Goal: Task Accomplishment & Management: Manage account settings

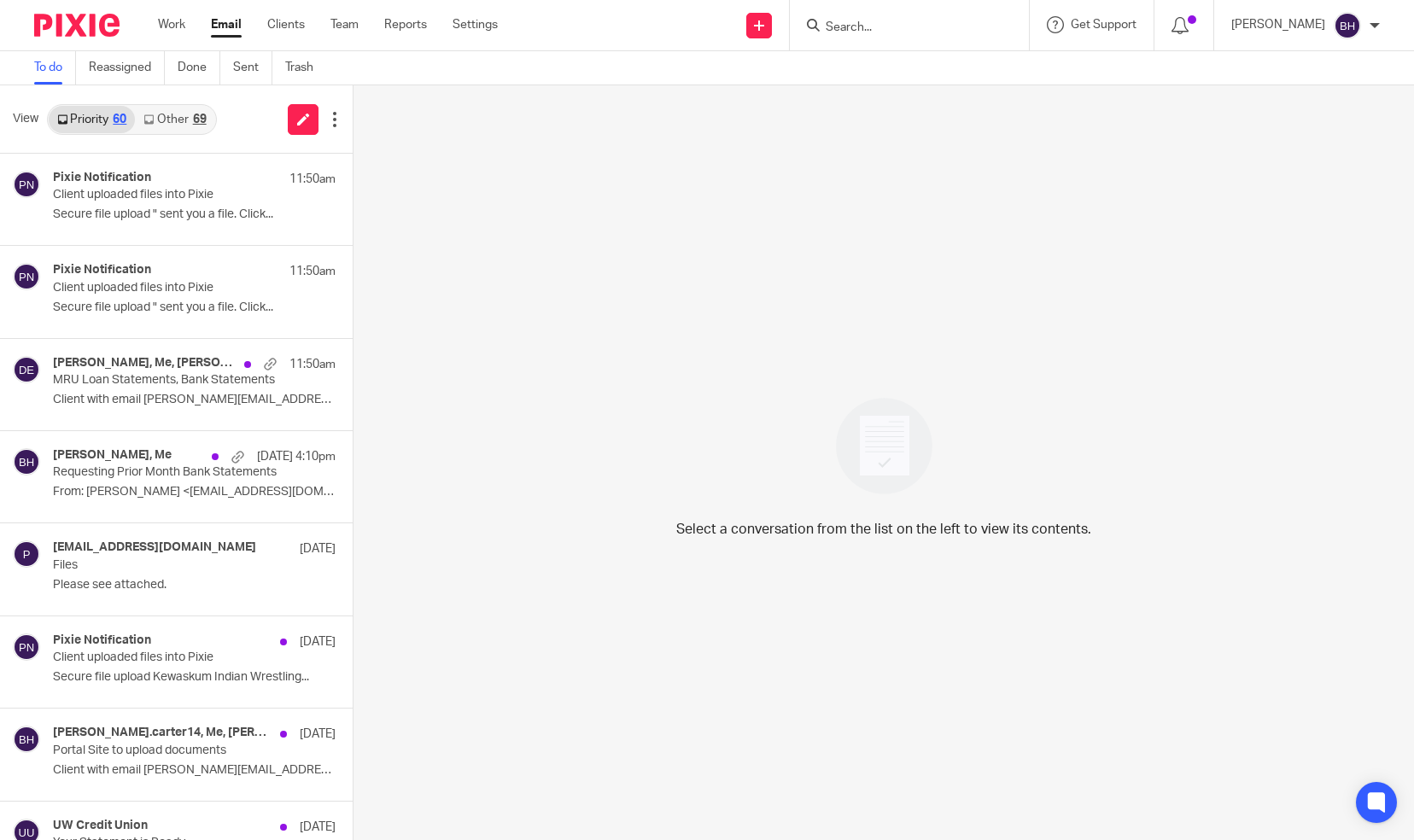
click at [188, 118] on link "Other 69" at bounding box center [174, 120] width 79 height 28
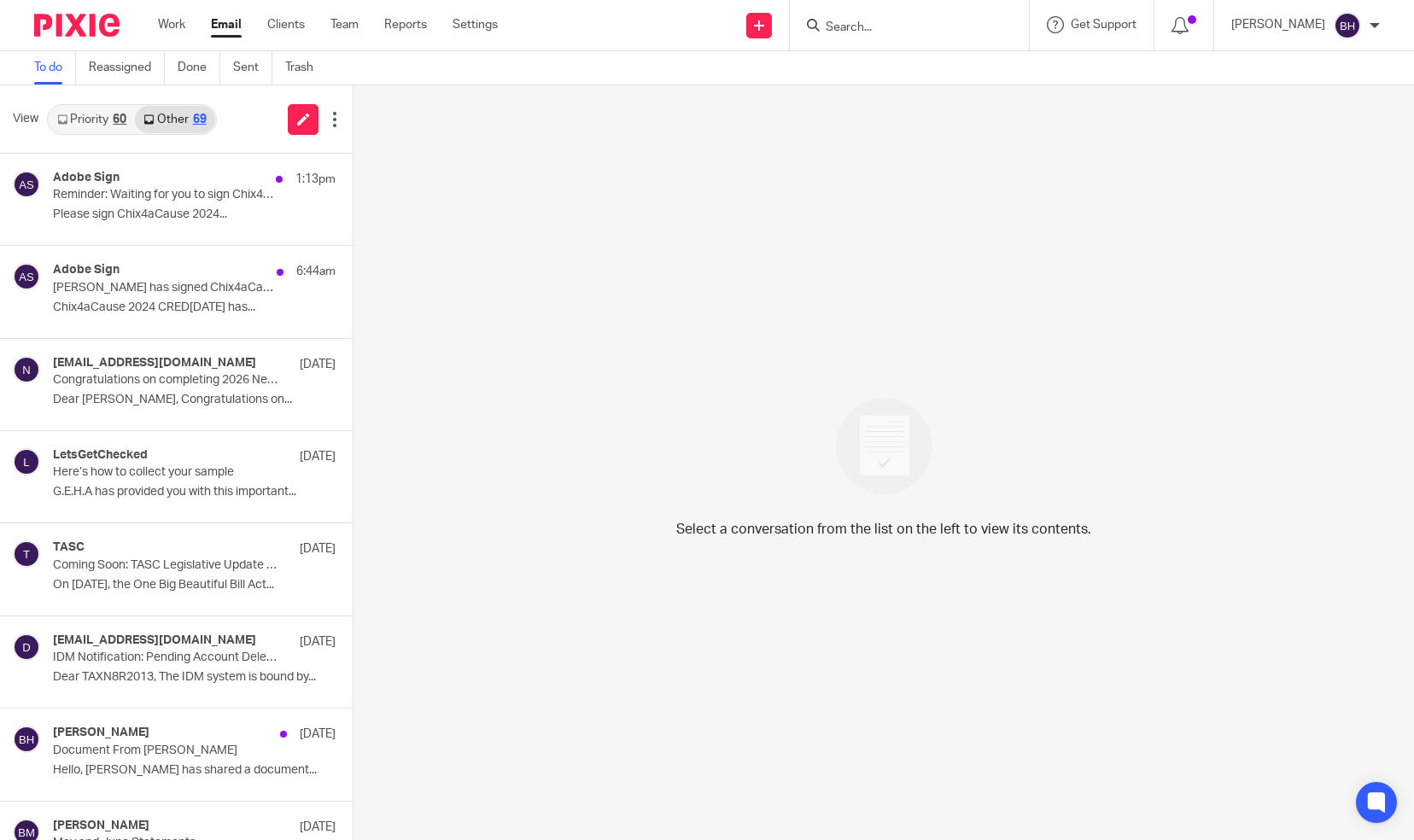
click at [1278, 34] on div "[PERSON_NAME]" at bounding box center [1305, 25] width 148 height 28
click at [1283, 126] on li "Logout" at bounding box center [1315, 120] width 113 height 25
